Goal: Information Seeking & Learning: Learn about a topic

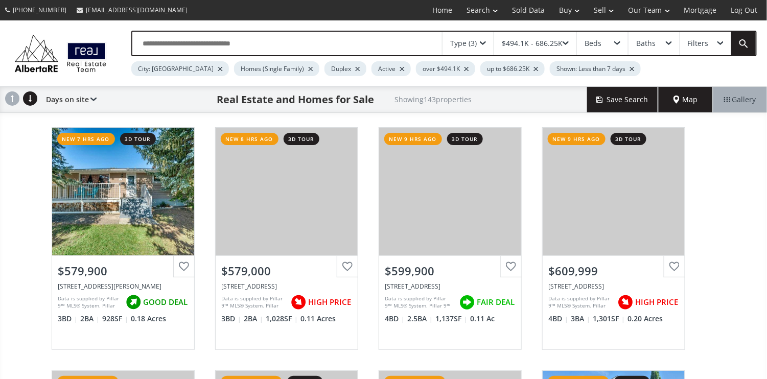
click at [616, 41] on span at bounding box center [617, 43] width 6 height 4
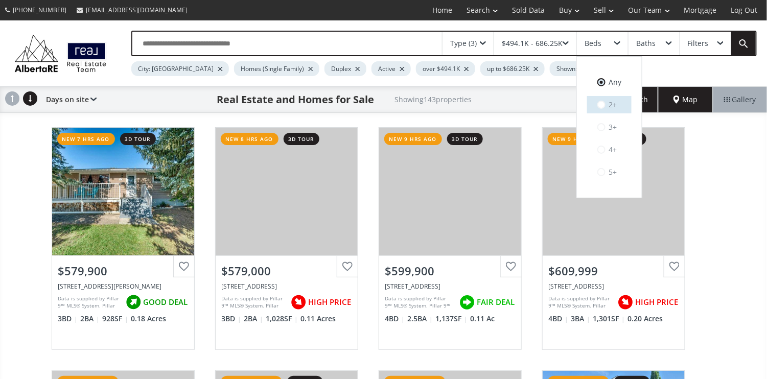
click at [612, 107] on label "2+" at bounding box center [609, 104] width 44 height 17
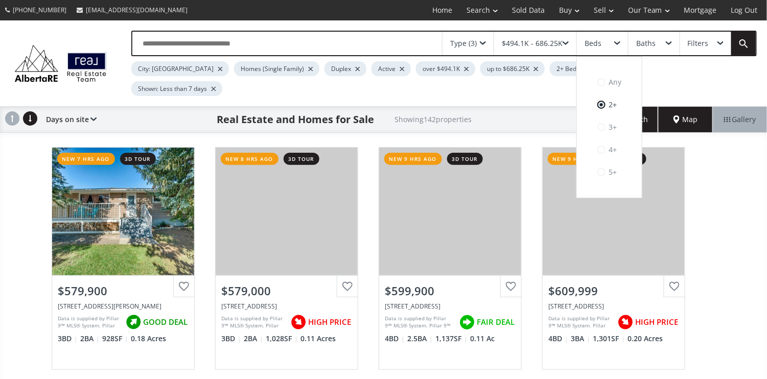
click at [667, 42] on span at bounding box center [668, 43] width 6 height 4
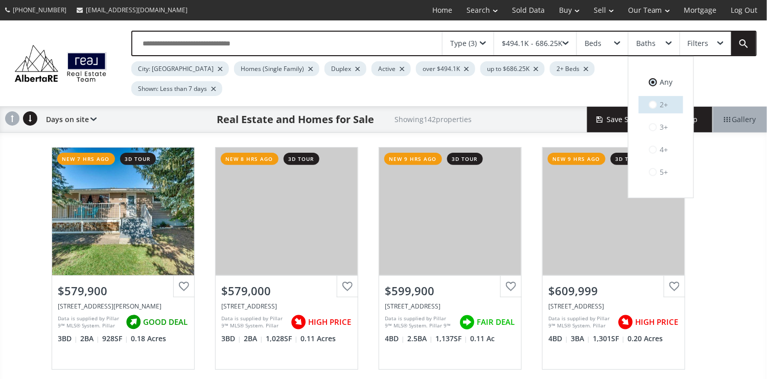
click at [660, 103] on label "2+" at bounding box center [660, 104] width 44 height 17
click at [485, 45] on div "Type (3)" at bounding box center [467, 43] width 51 height 23
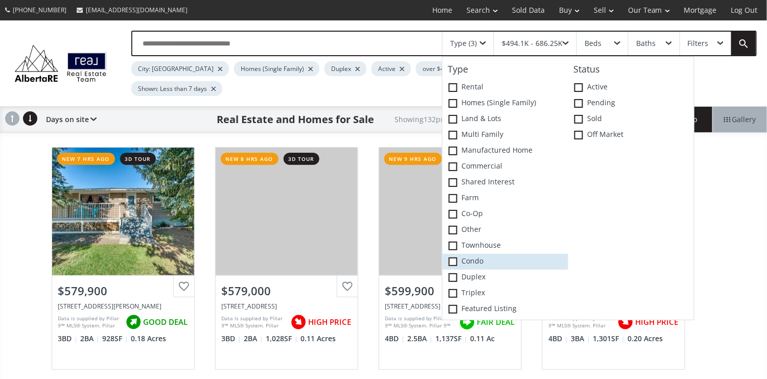
click at [456, 260] on span at bounding box center [452, 261] width 9 height 9
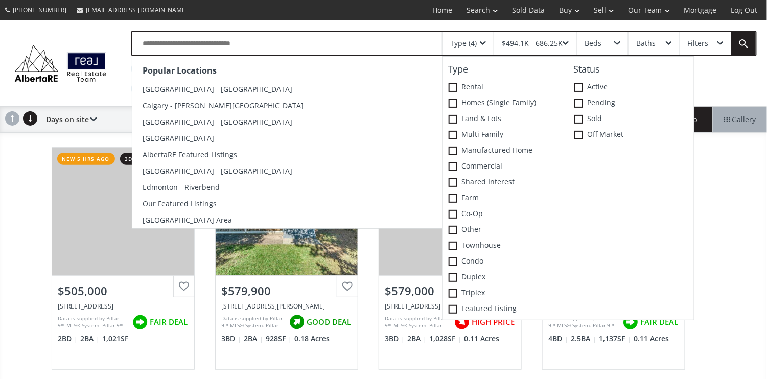
click at [291, 42] on input "text" at bounding box center [286, 43] width 309 height 23
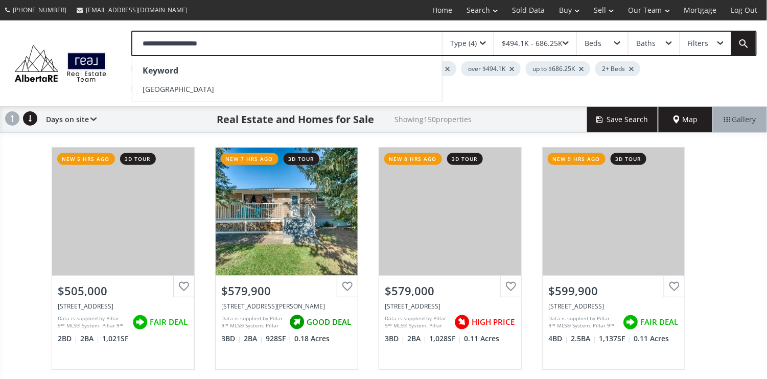
type input "**********"
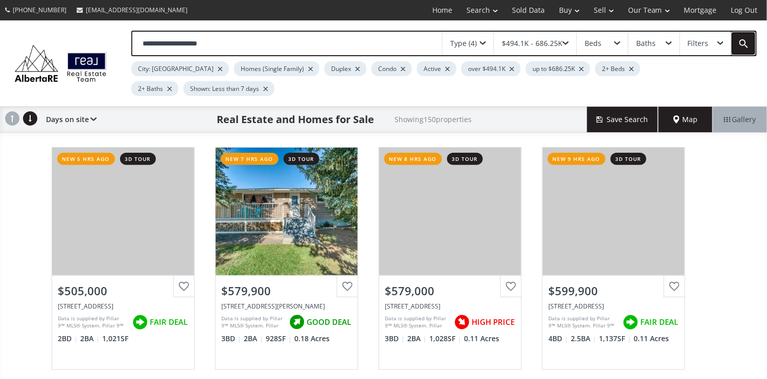
click at [744, 39] on link at bounding box center [743, 43] width 25 height 23
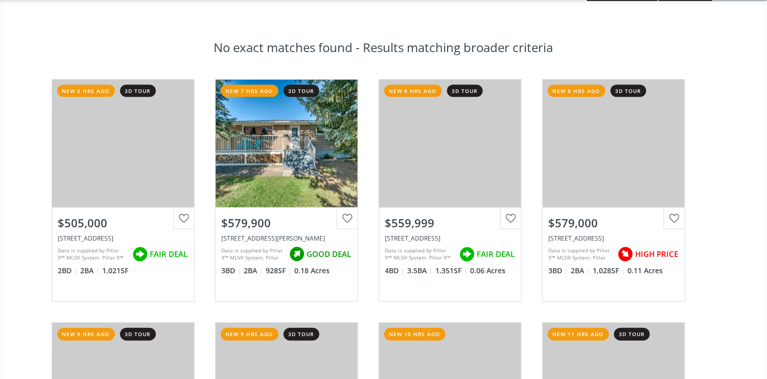
scroll to position [136, 0]
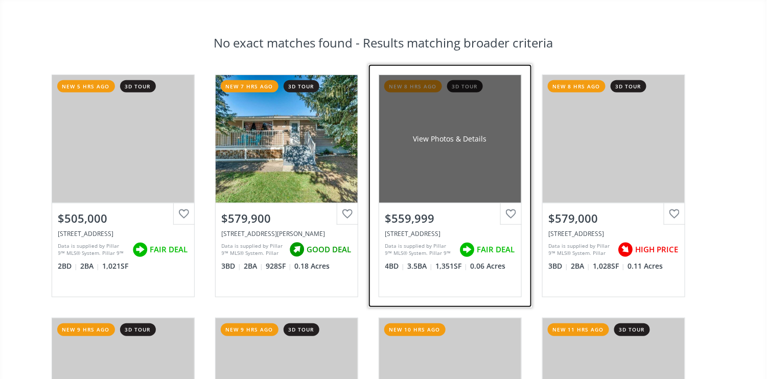
click at [446, 161] on div "View Photos & Details" at bounding box center [450, 139] width 142 height 128
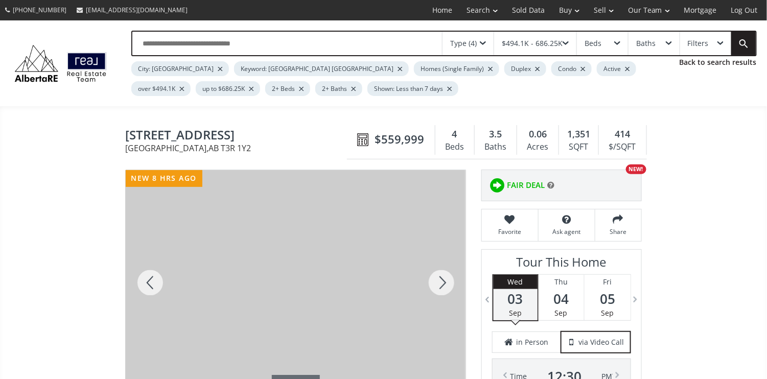
scroll to position [136, 0]
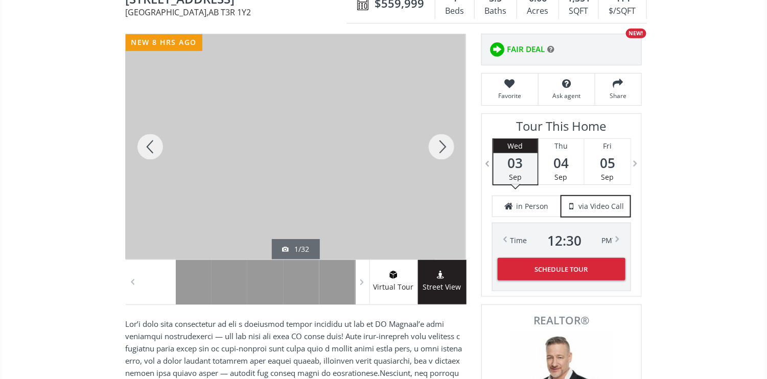
click at [444, 147] on div at bounding box center [441, 146] width 49 height 225
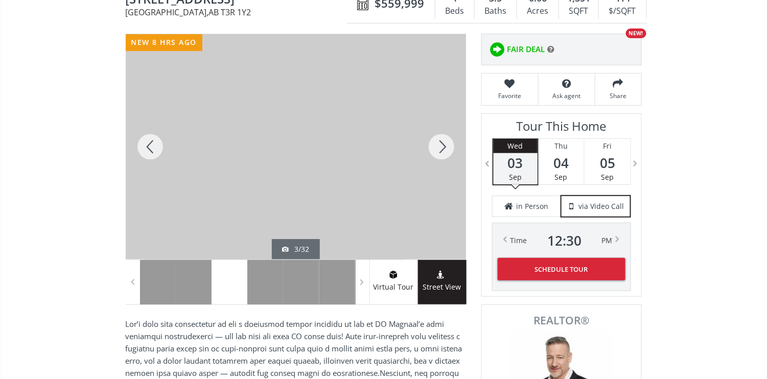
click at [444, 147] on div at bounding box center [441, 146] width 49 height 225
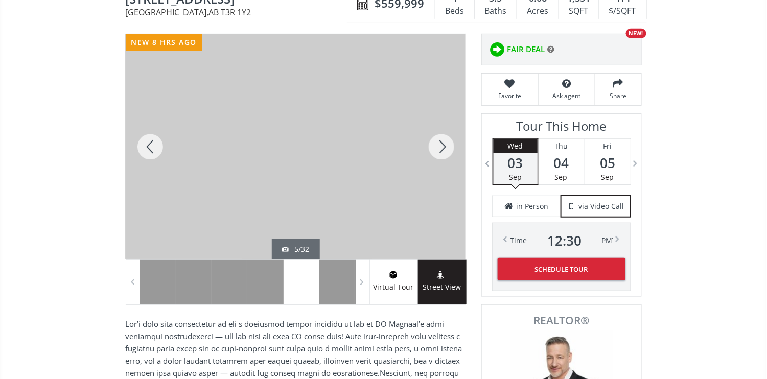
click at [444, 147] on div at bounding box center [441, 146] width 49 height 225
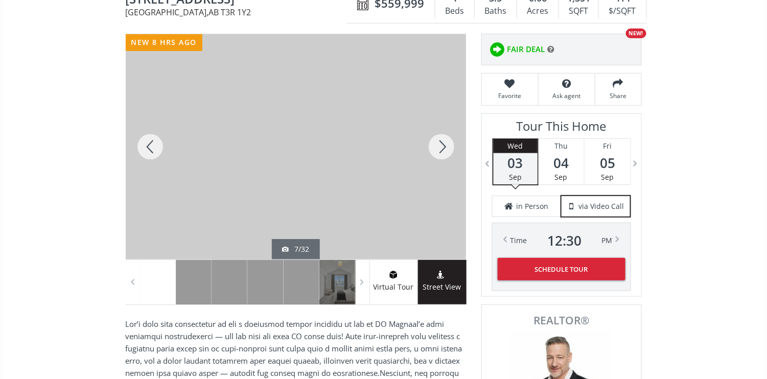
click at [444, 147] on div at bounding box center [441, 146] width 49 height 225
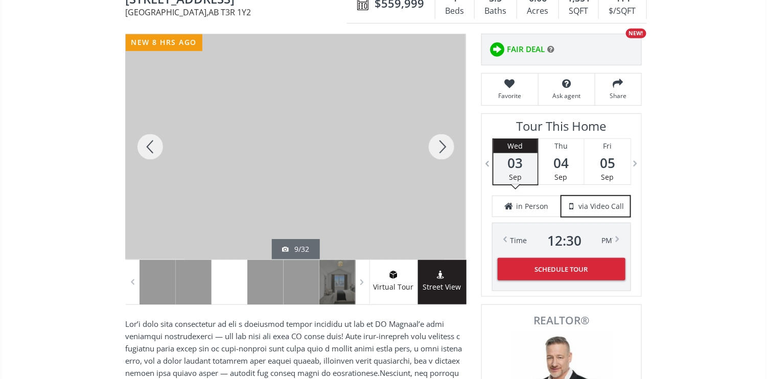
click at [444, 147] on div at bounding box center [441, 146] width 49 height 225
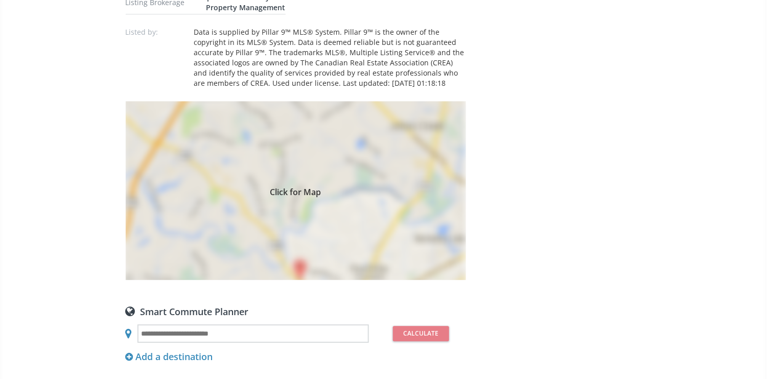
scroll to position [817, 0]
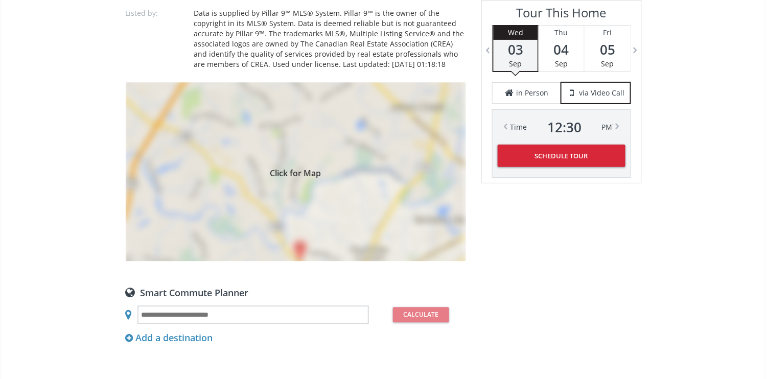
click at [320, 170] on span "Click for Map" at bounding box center [296, 172] width 340 height 8
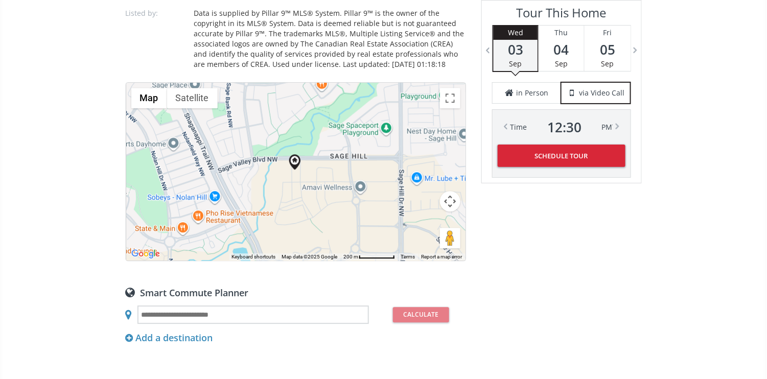
click at [450, 199] on button "Map camera controls" at bounding box center [450, 201] width 20 height 20
click at [426, 173] on button "Zoom in" at bounding box center [424, 175] width 20 height 20
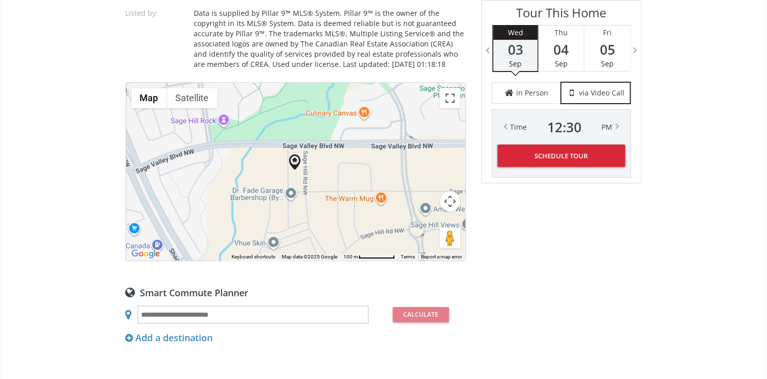
click at [451, 93] on button "Toggle fullscreen view" at bounding box center [450, 98] width 20 height 20
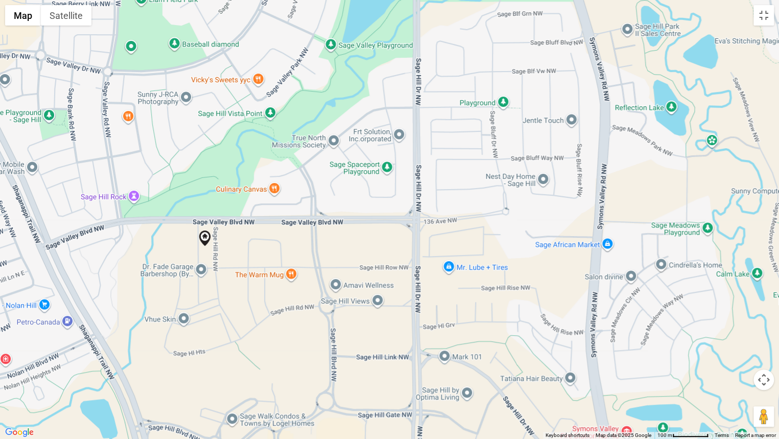
drag, startPoint x: 600, startPoint y: 264, endPoint x: 413, endPoint y: 292, distance: 189.0
click at [413, 292] on div at bounding box center [389, 219] width 779 height 439
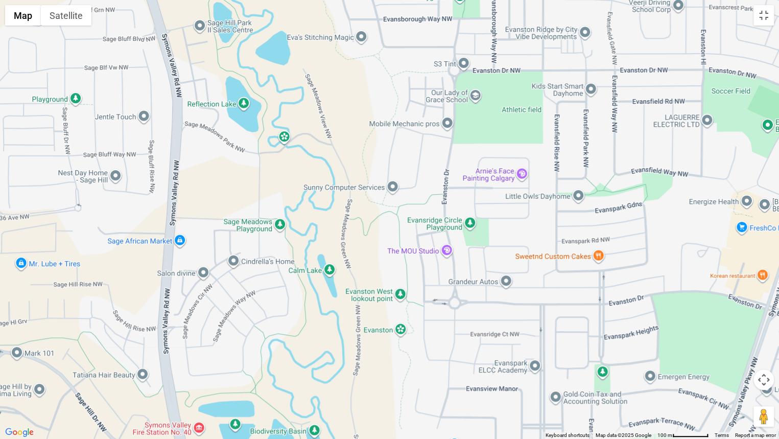
drag, startPoint x: 703, startPoint y: 270, endPoint x: 273, endPoint y: 271, distance: 430.0
click at [273, 269] on div at bounding box center [389, 219] width 779 height 439
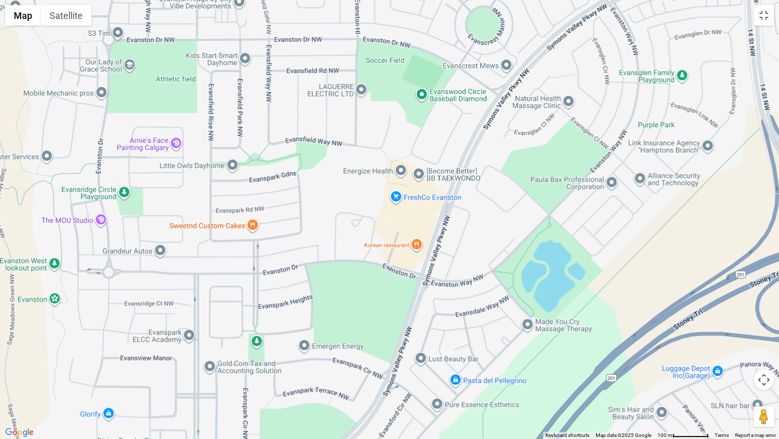
drag, startPoint x: 674, startPoint y: 284, endPoint x: 323, endPoint y: 244, distance: 353.1
click at [323, 244] on div at bounding box center [389, 219] width 779 height 439
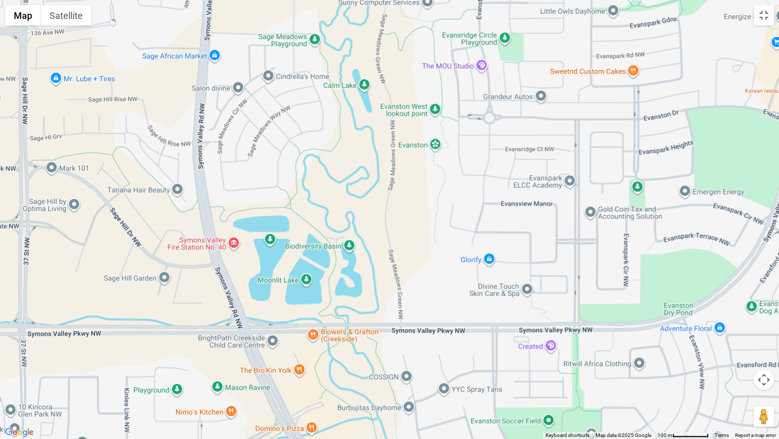
drag, startPoint x: 373, startPoint y: 345, endPoint x: 753, endPoint y: 188, distance: 411.0
click at [753, 188] on div at bounding box center [389, 219] width 779 height 439
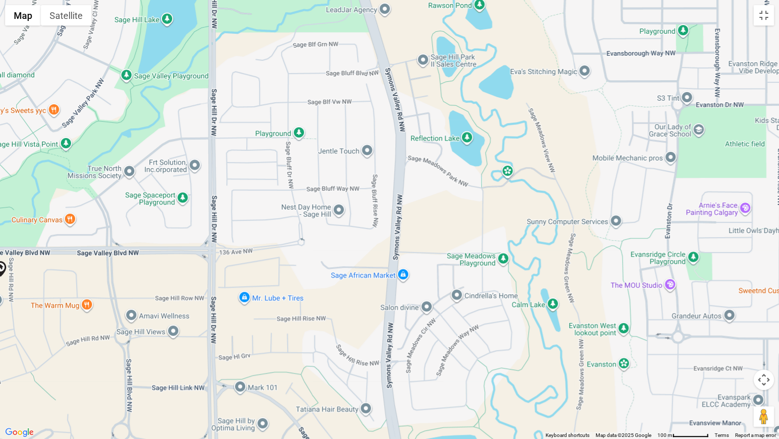
drag, startPoint x: 320, startPoint y: 217, endPoint x: 509, endPoint y: 437, distance: 290.4
click at [509, 378] on div at bounding box center [389, 219] width 779 height 439
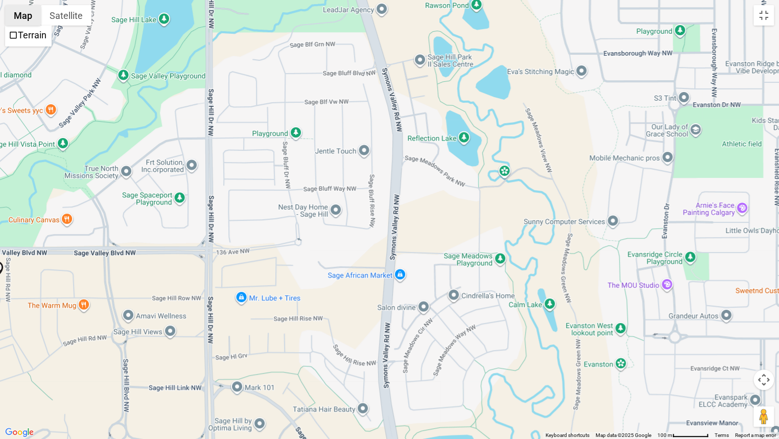
click at [25, 15] on button "Map" at bounding box center [23, 15] width 36 height 20
click at [764, 14] on button "Toggle fullscreen view" at bounding box center [763, 15] width 20 height 20
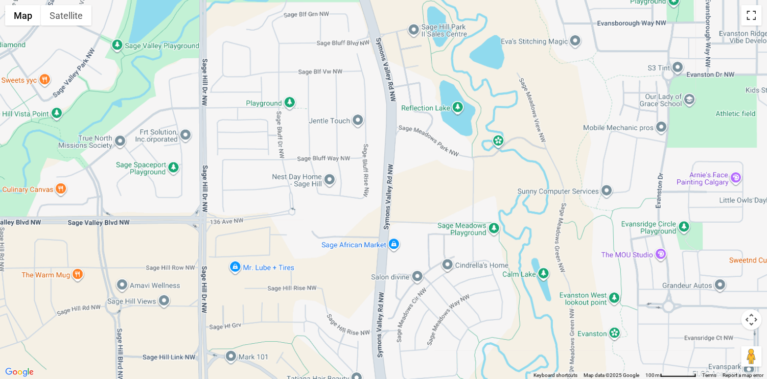
scroll to position [0, 0]
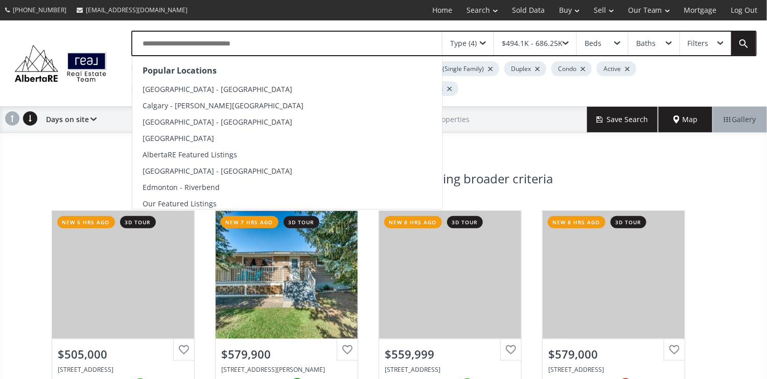
click at [275, 43] on input "text" at bounding box center [286, 43] width 309 height 23
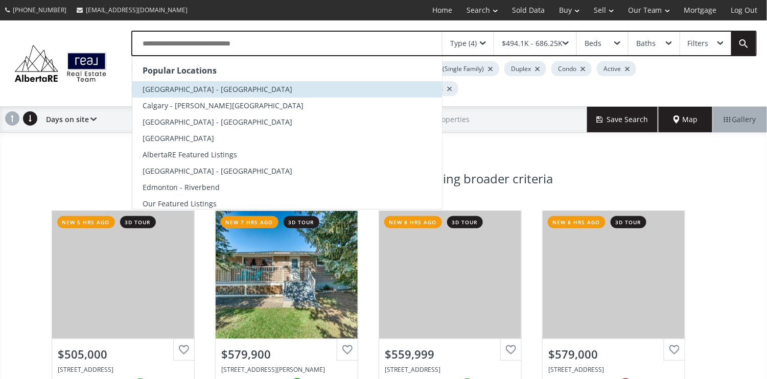
click at [218, 90] on li "[GEOGRAPHIC_DATA] - [GEOGRAPHIC_DATA]" at bounding box center [286, 89] width 309 height 16
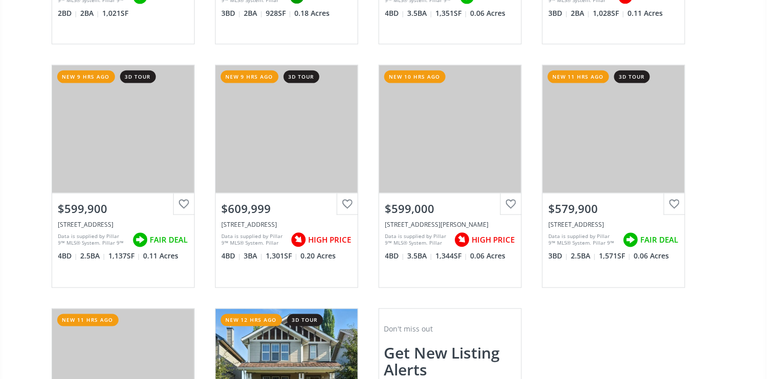
scroll to position [544, 0]
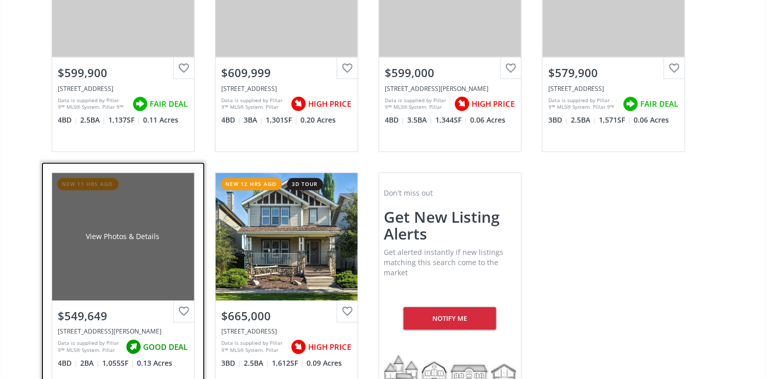
click at [111, 232] on div "View Photos & Details" at bounding box center [123, 237] width 74 height 10
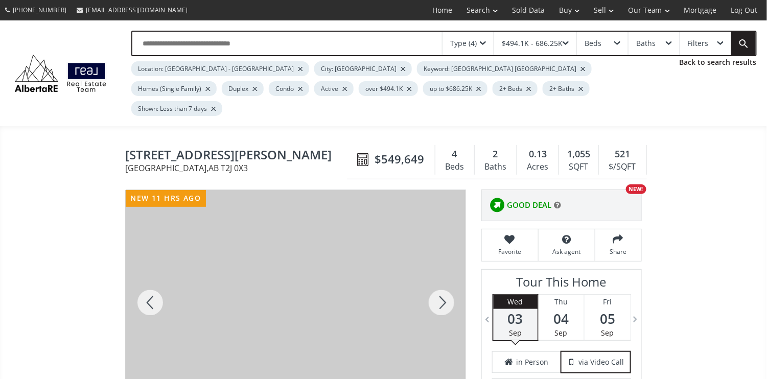
click at [442, 280] on div at bounding box center [441, 302] width 49 height 225
click at [443, 279] on div at bounding box center [441, 302] width 49 height 225
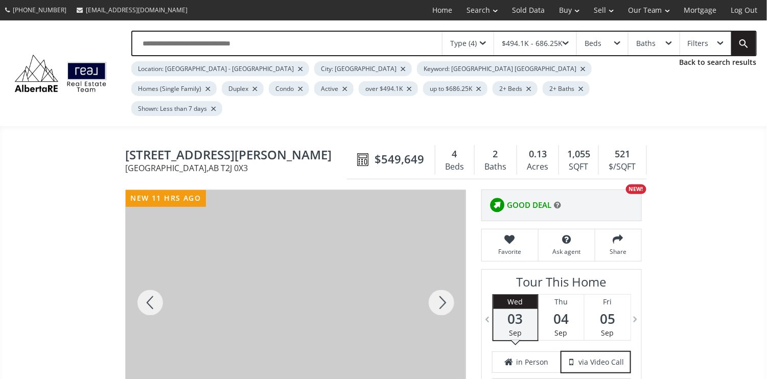
click at [444, 279] on div at bounding box center [441, 302] width 49 height 225
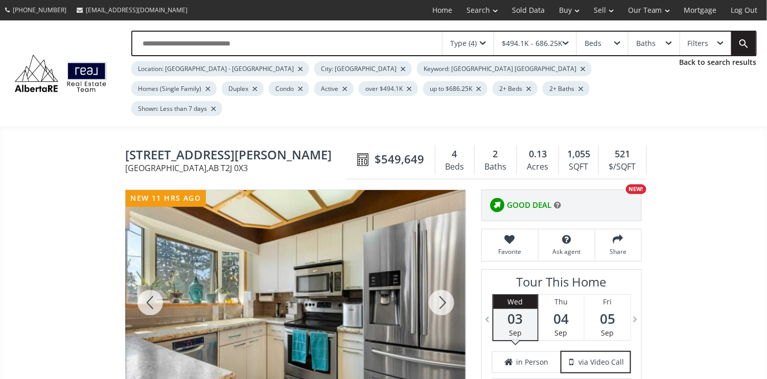
click at [444, 279] on div at bounding box center [441, 302] width 49 height 225
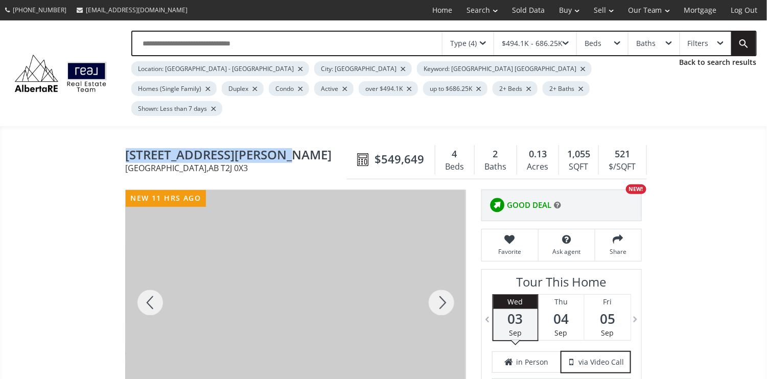
drag, startPoint x: 127, startPoint y: 132, endPoint x: 284, endPoint y: 131, distance: 157.3
click at [284, 148] on span "[STREET_ADDRESS][PERSON_NAME]" at bounding box center [239, 156] width 226 height 16
drag, startPoint x: 284, startPoint y: 131, endPoint x: 223, endPoint y: 131, distance: 61.8
copy span "[STREET_ADDRESS][PERSON_NAME]"
